Goal: Find specific page/section: Find specific page/section

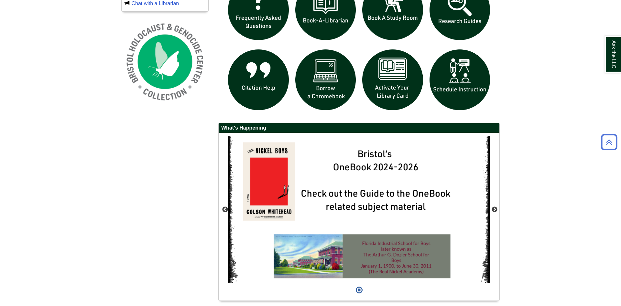
scroll to position [520, 0]
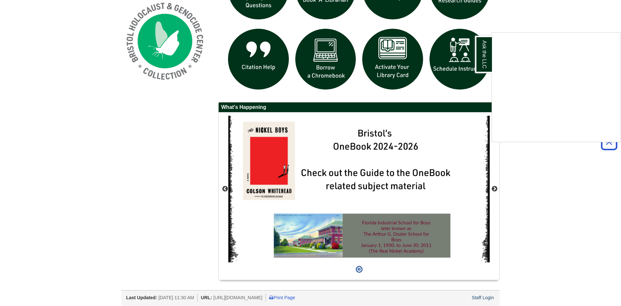
click at [482, 297] on div "Ask the LLC" at bounding box center [310, 153] width 621 height 306
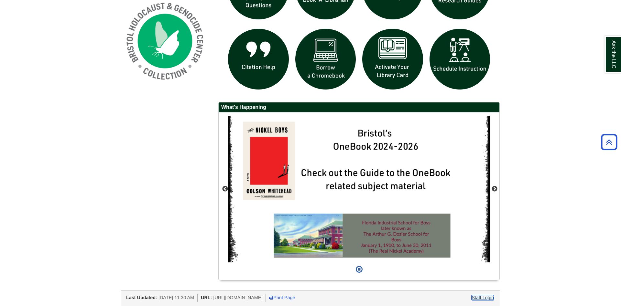
click at [482, 297] on link "Staff Login" at bounding box center [482, 297] width 22 height 5
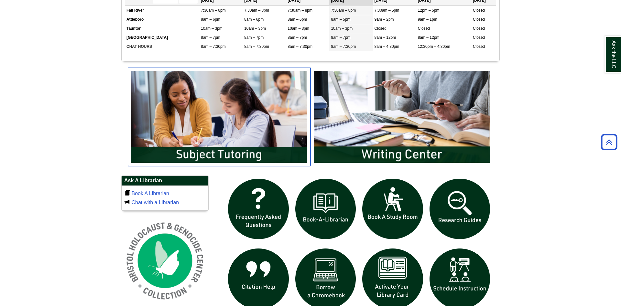
click at [240, 107] on img "slideshow" at bounding box center [219, 117] width 183 height 98
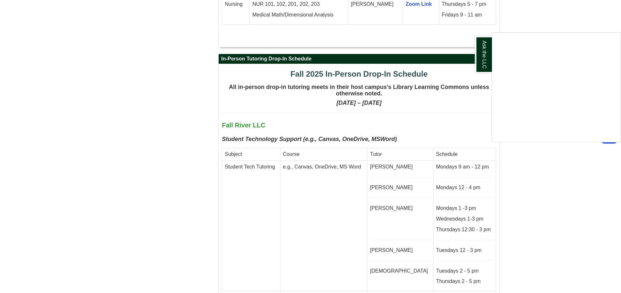
scroll to position [1483, 0]
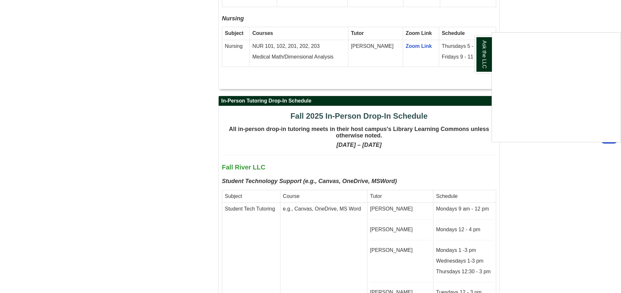
click at [606, 232] on div "Ask the LLC" at bounding box center [310, 146] width 621 height 293
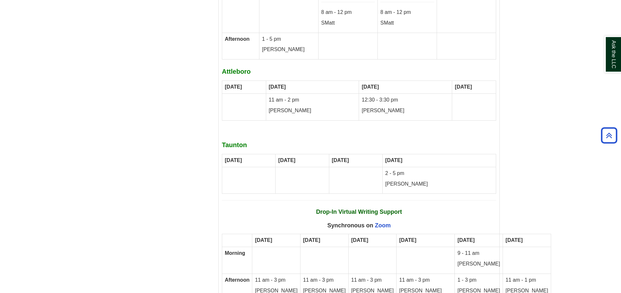
scroll to position [2703, 0]
